Goal: Submit feedback/report problem

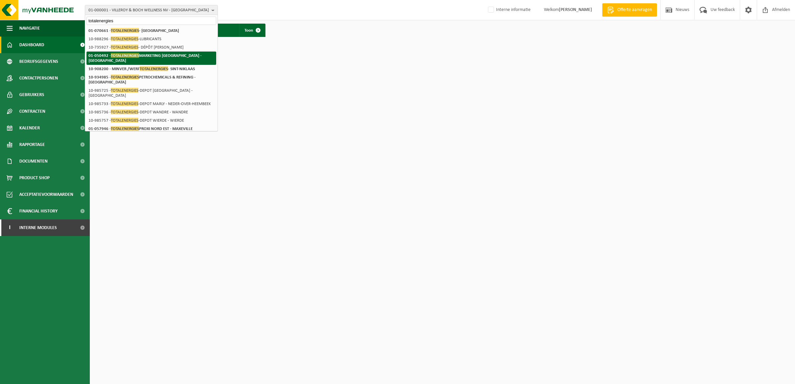
type input "totalenergies"
click at [150, 56] on strong "01-050492 - TOTALENERGIES MARKETING BELGIUM - BRUSSEL" at bounding box center [144, 58] width 113 height 10
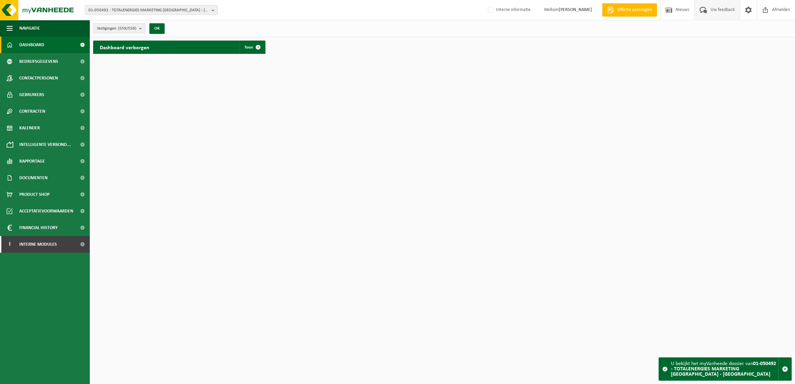
click at [716, 13] on span "Uw feedback" at bounding box center [722, 10] width 28 height 20
